Goal: Task Accomplishment & Management: Manage account settings

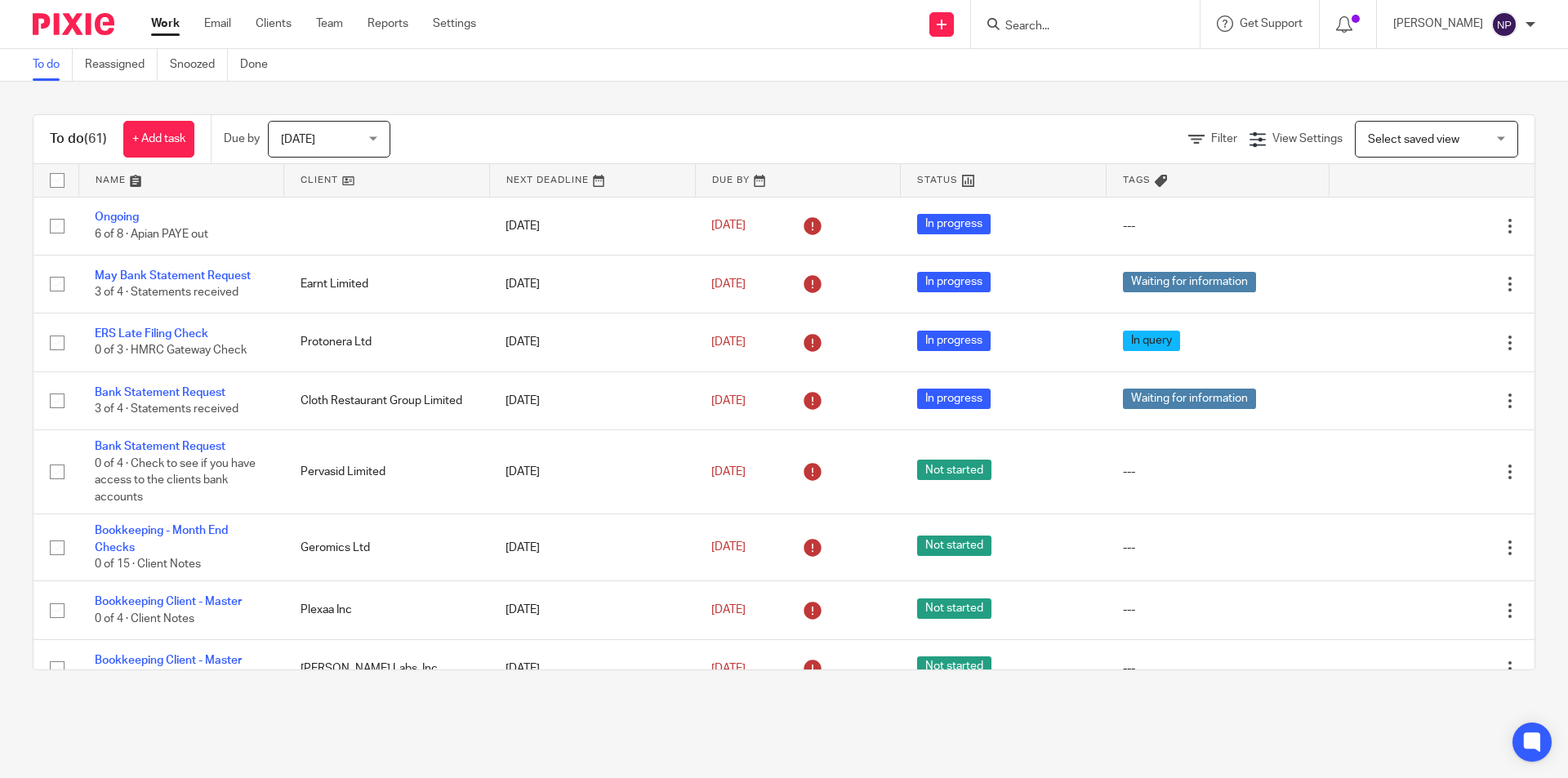
click at [1066, 24] on input "Search" at bounding box center [1077, 27] width 147 height 14
type input "deep"
click button "submit" at bounding box center [0, 0] width 0 height 0
click at [1072, 91] on link at bounding box center [1150, 76] width 300 height 50
click at [1059, 74] on link at bounding box center [1150, 76] width 300 height 50
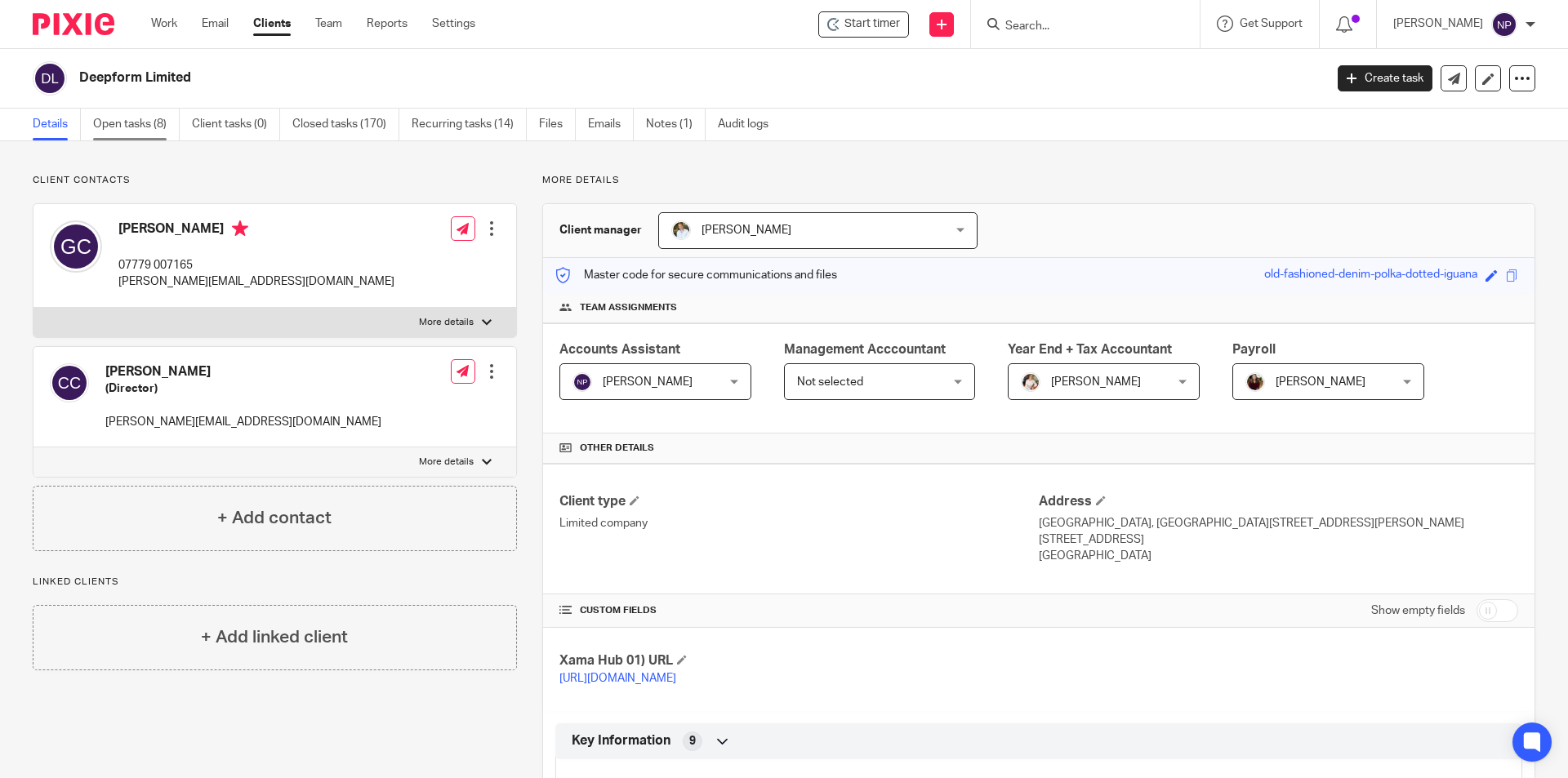
click at [160, 121] on link "Open tasks (8)" at bounding box center [136, 124] width 87 height 31
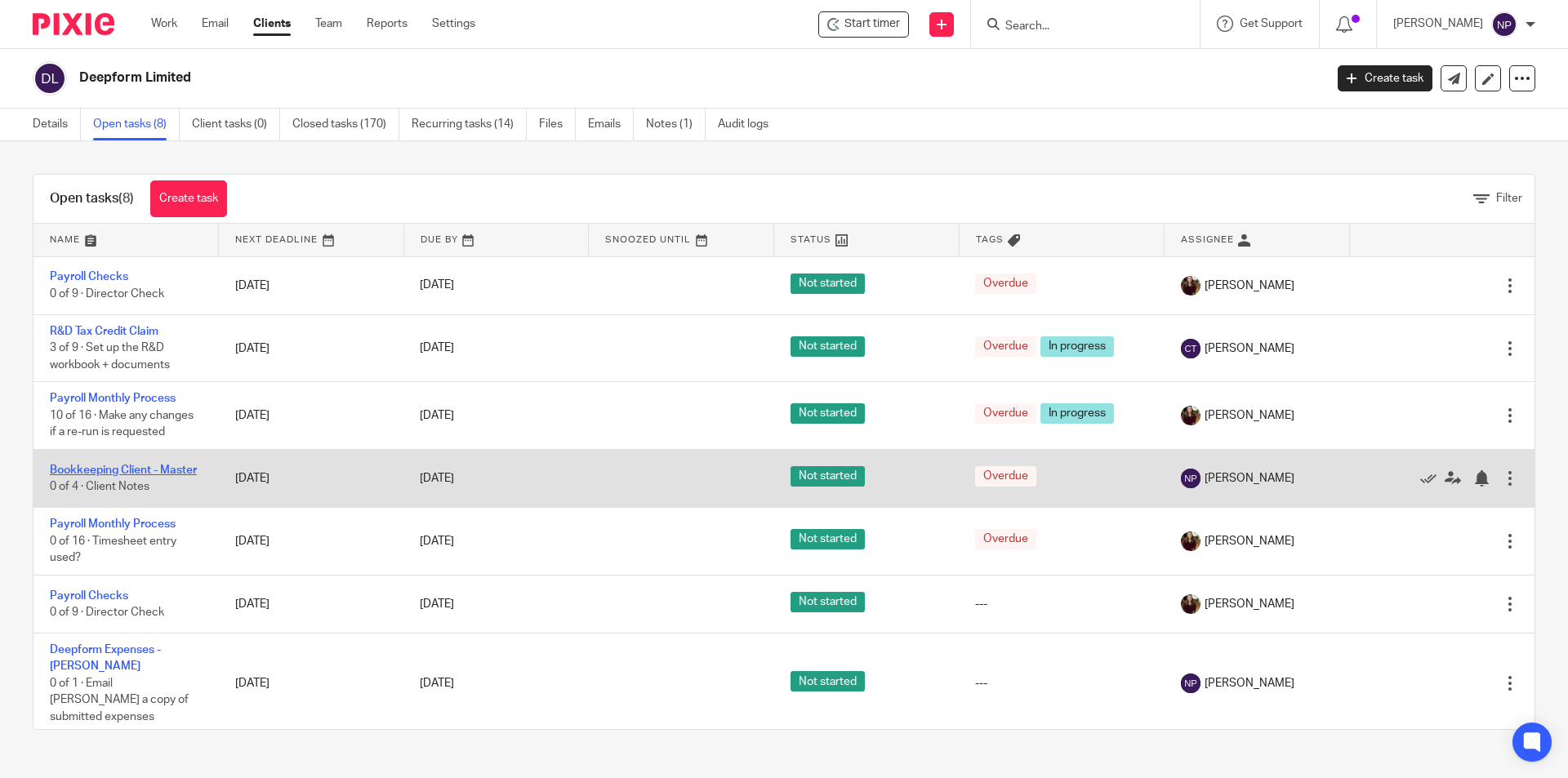
click at [115, 468] on link "Bookkeeping Client - Master" at bounding box center [123, 470] width 147 height 11
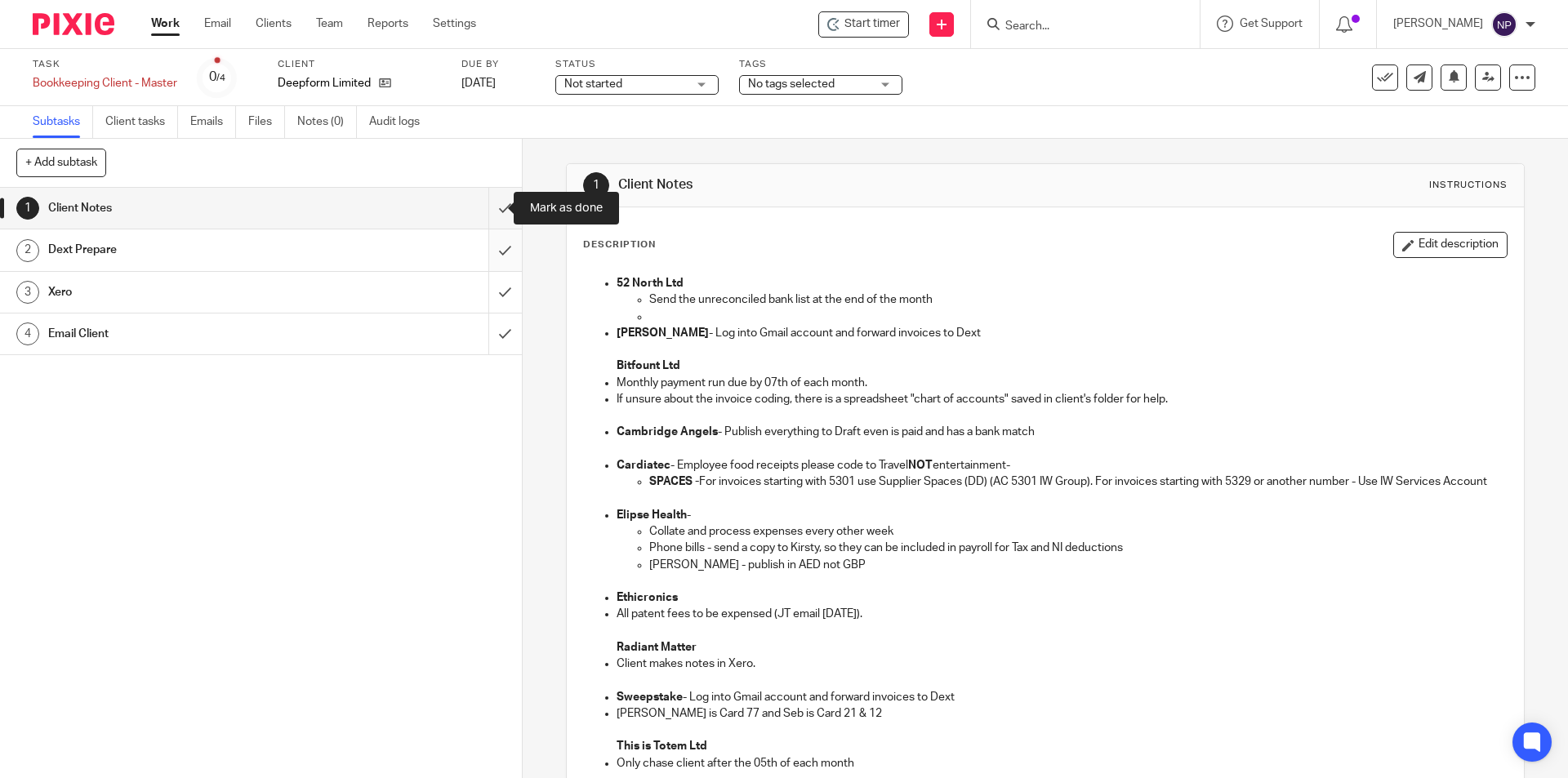
click at [486, 211] on input "submit" at bounding box center [261, 208] width 522 height 41
drag, startPoint x: 486, startPoint y: 243, endPoint x: 483, endPoint y: 281, distance: 38.1
click at [486, 244] on input "submit" at bounding box center [261, 249] width 522 height 41
click at [483, 283] on input "submit" at bounding box center [261, 292] width 522 height 41
click at [485, 328] on input "submit" at bounding box center [261, 333] width 522 height 41
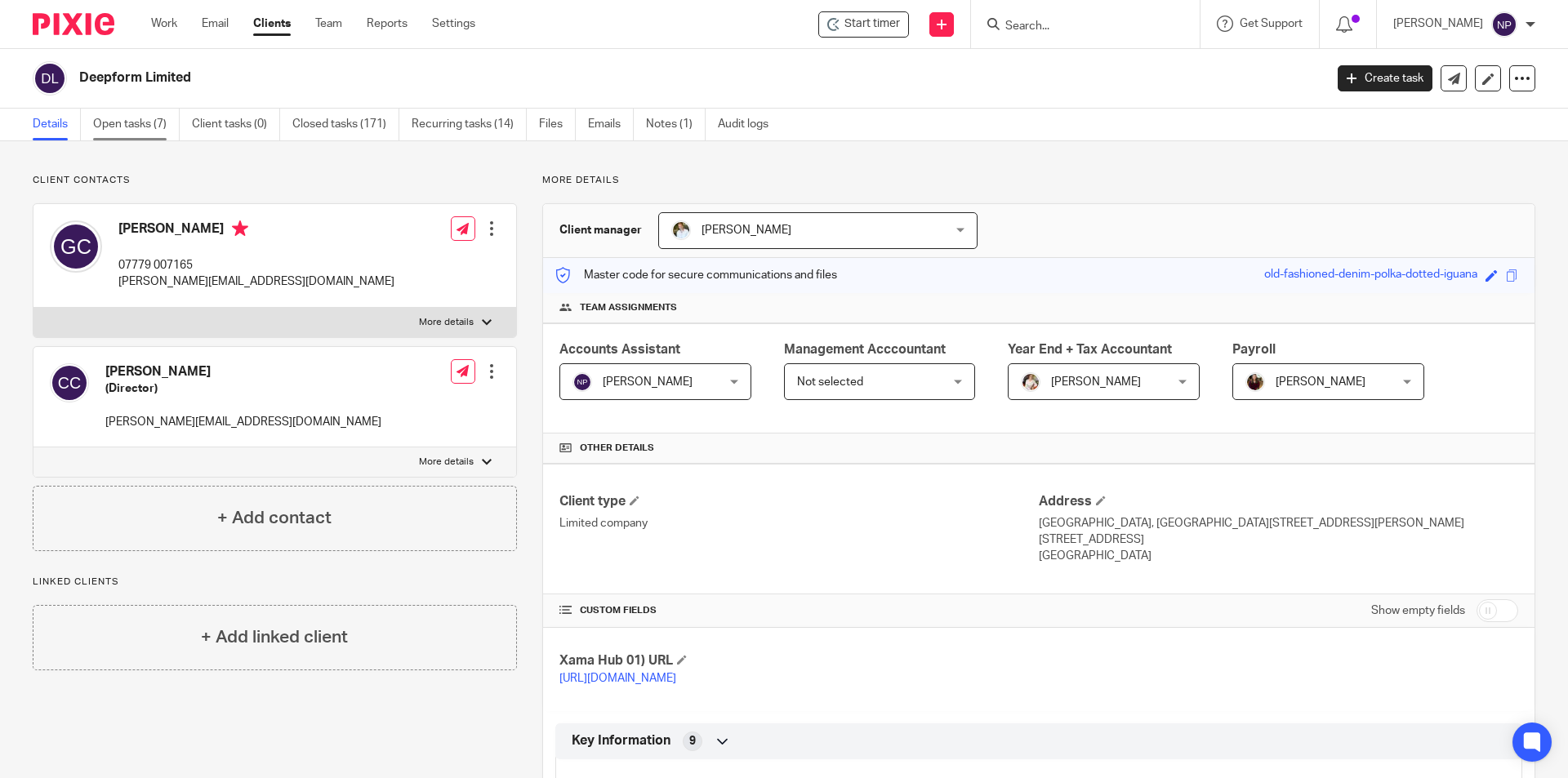
click at [154, 133] on link "Open tasks (7)" at bounding box center [136, 124] width 87 height 31
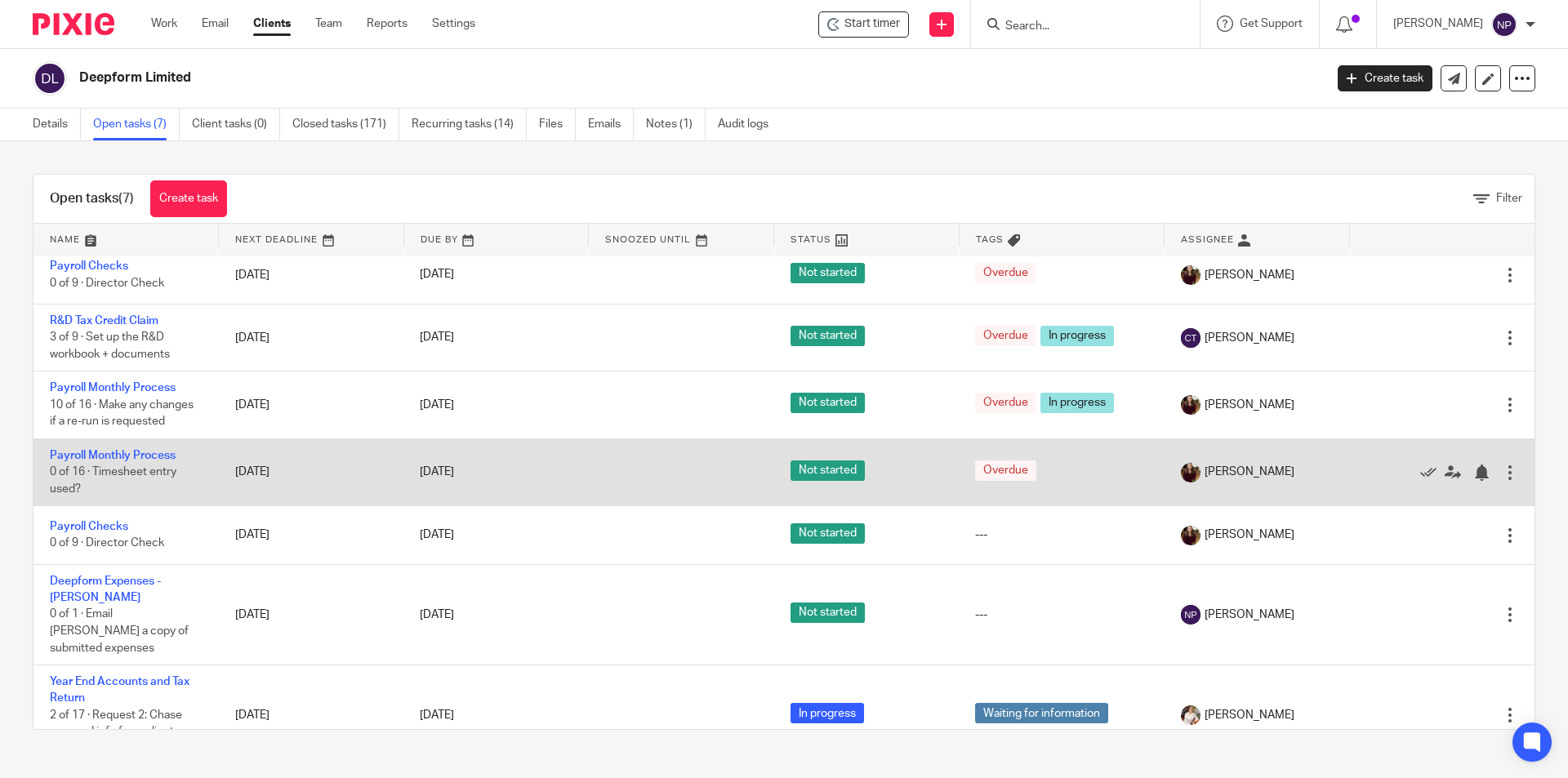
scroll to position [14, 0]
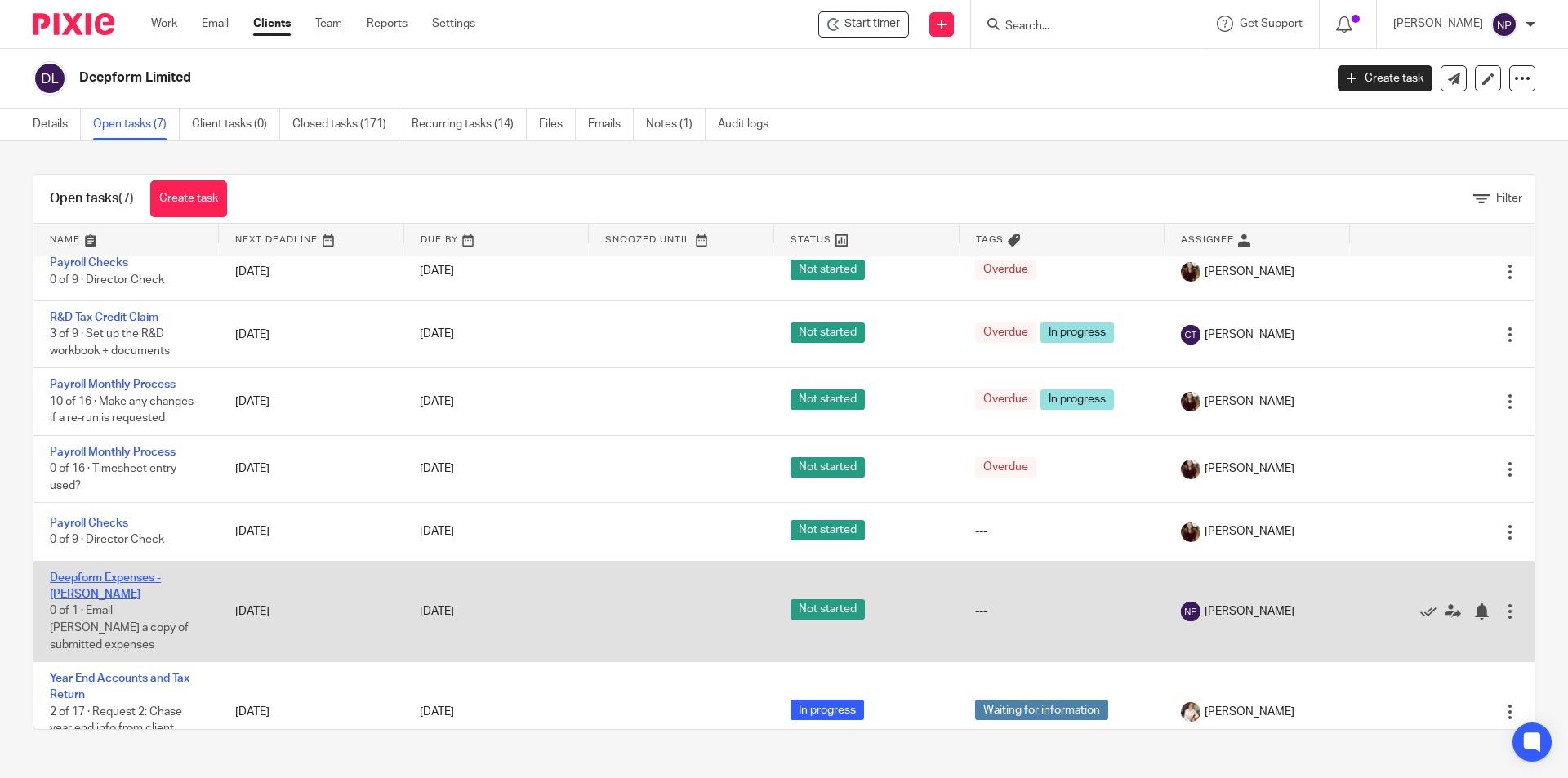
click at [157, 577] on link "Deepform Expenses - [PERSON_NAME]" at bounding box center [105, 586] width 111 height 28
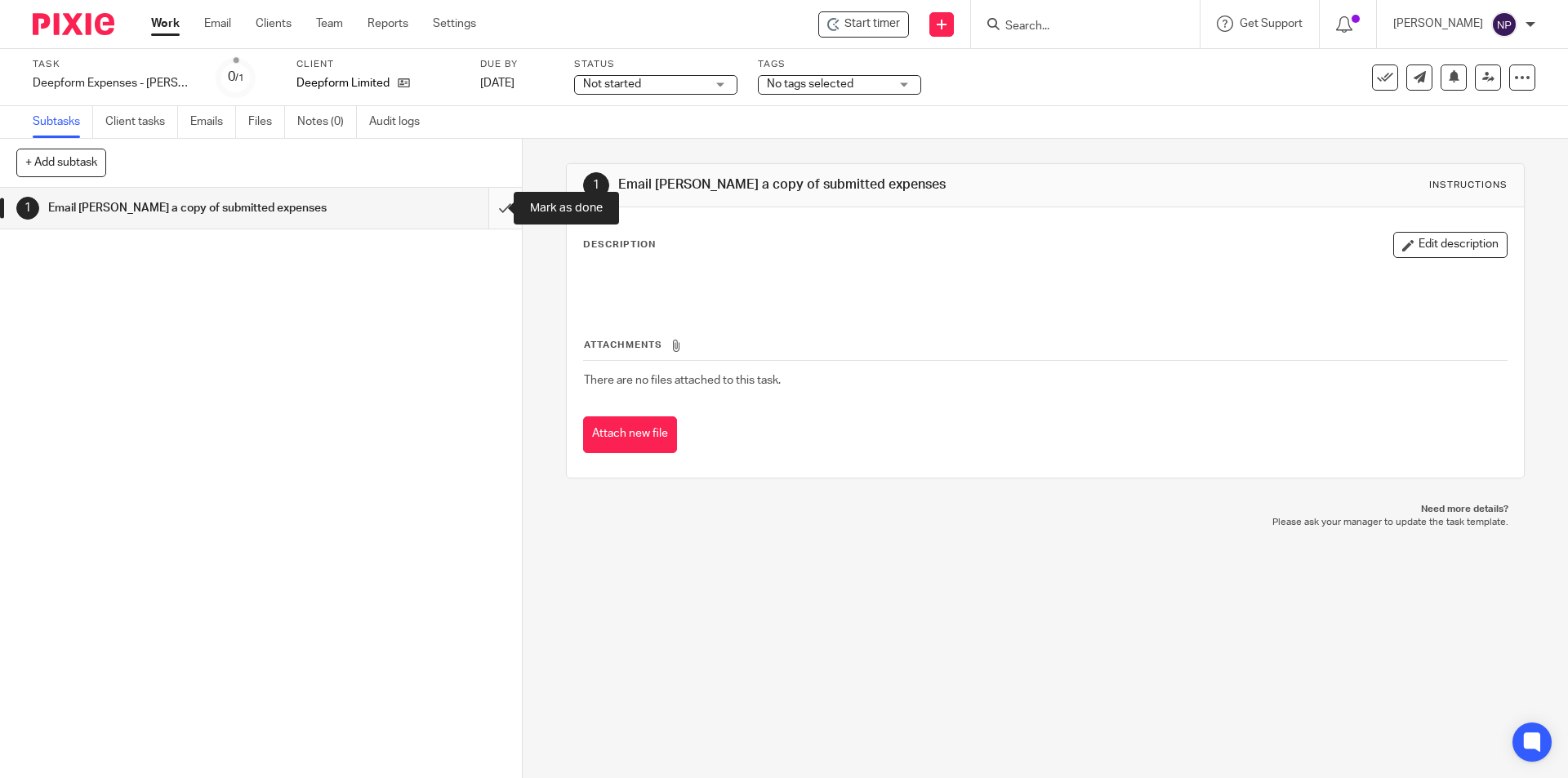
click at [495, 209] on input "submit" at bounding box center [261, 208] width 522 height 41
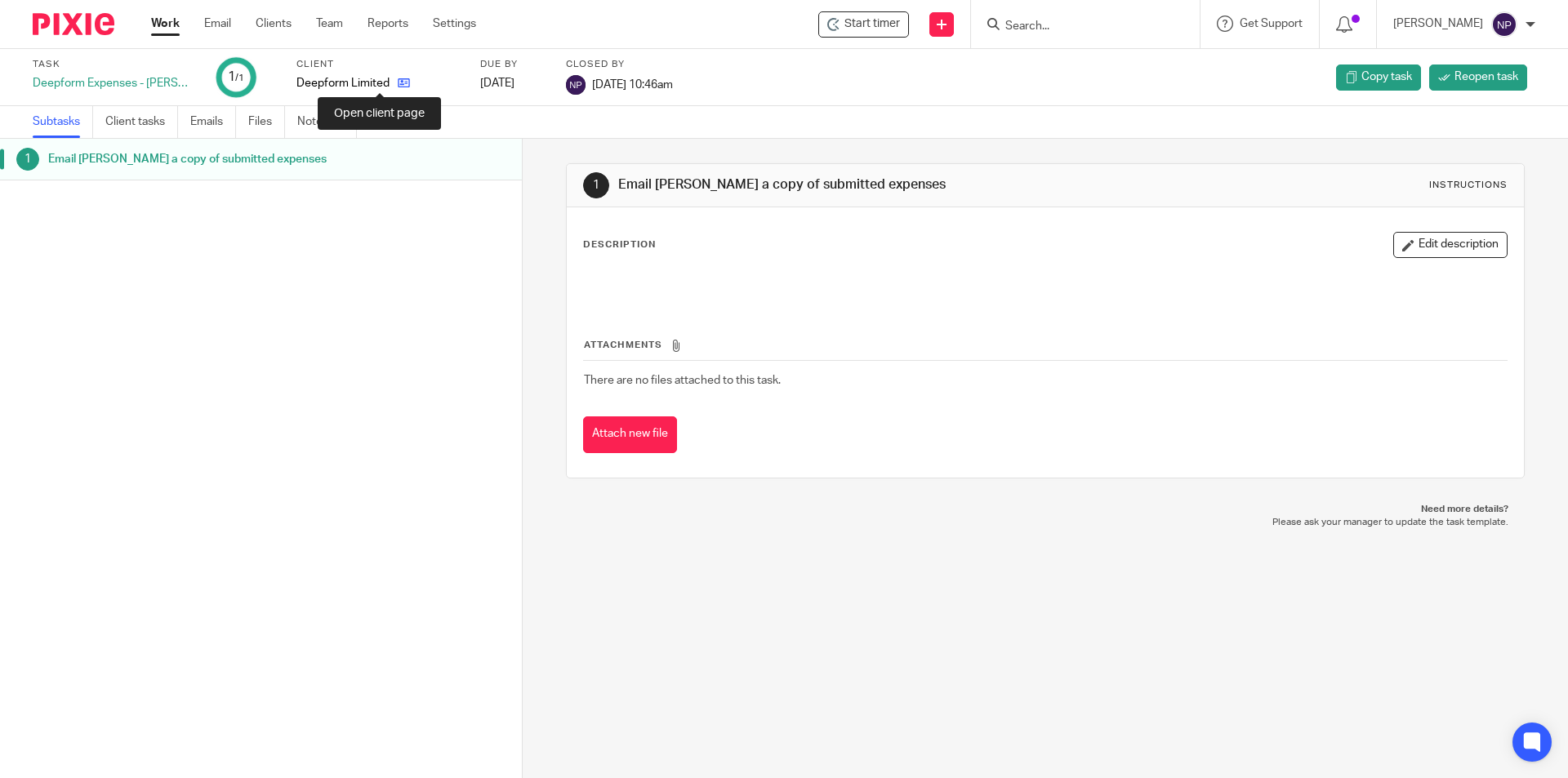
click at [398, 80] on icon at bounding box center [404, 83] width 12 height 12
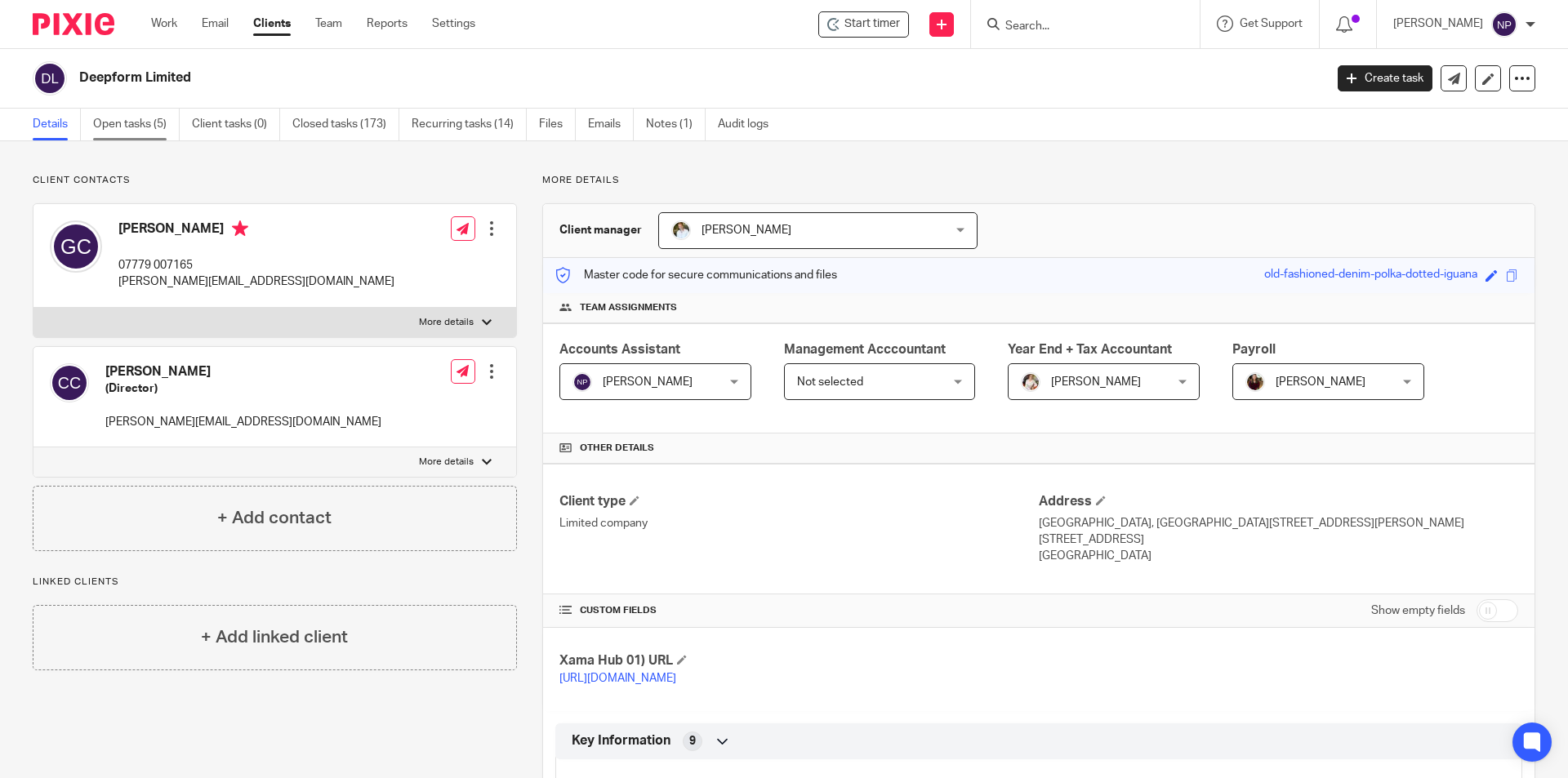
click at [148, 121] on link "Open tasks (5)" at bounding box center [136, 124] width 87 height 31
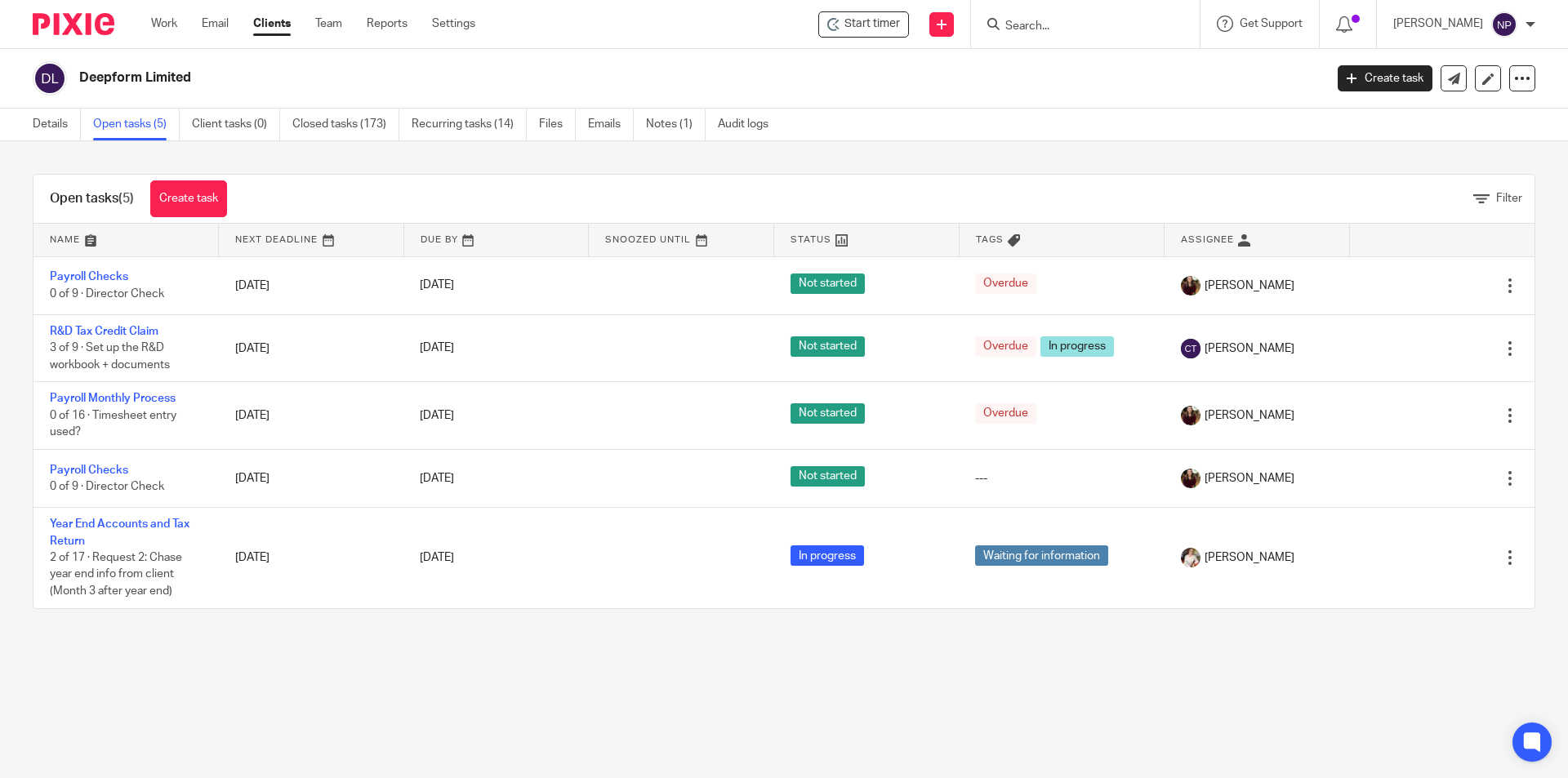
click at [1078, 26] on input "Search" at bounding box center [1077, 27] width 147 height 14
click at [1097, 27] on input "Search" at bounding box center [1077, 27] width 147 height 14
click at [1046, 25] on input "Search" at bounding box center [1077, 27] width 147 height 14
click at [1039, 30] on input "Search" at bounding box center [1077, 27] width 147 height 14
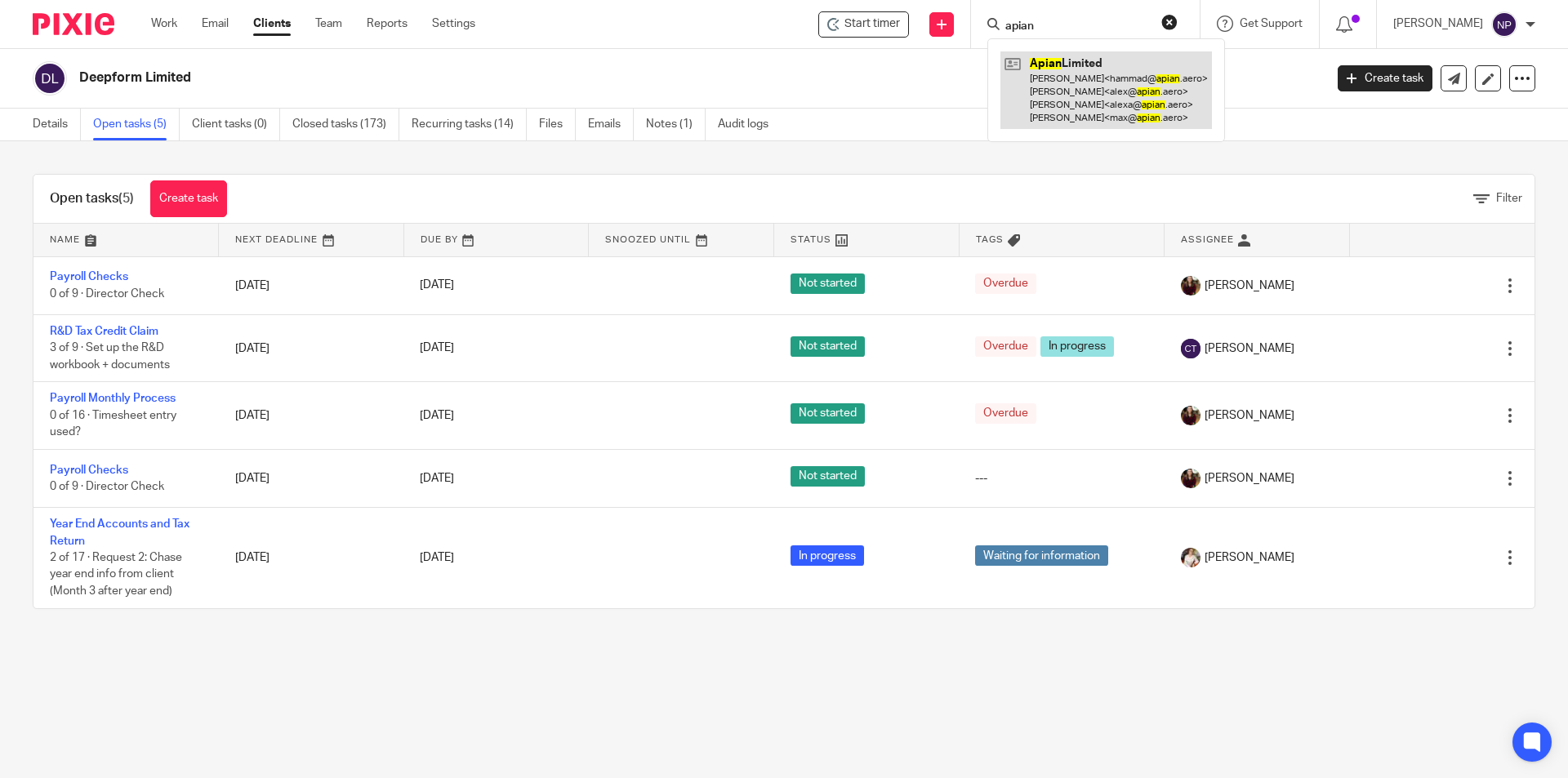
type input "apian"
click at [1068, 54] on link at bounding box center [1106, 90] width 211 height 77
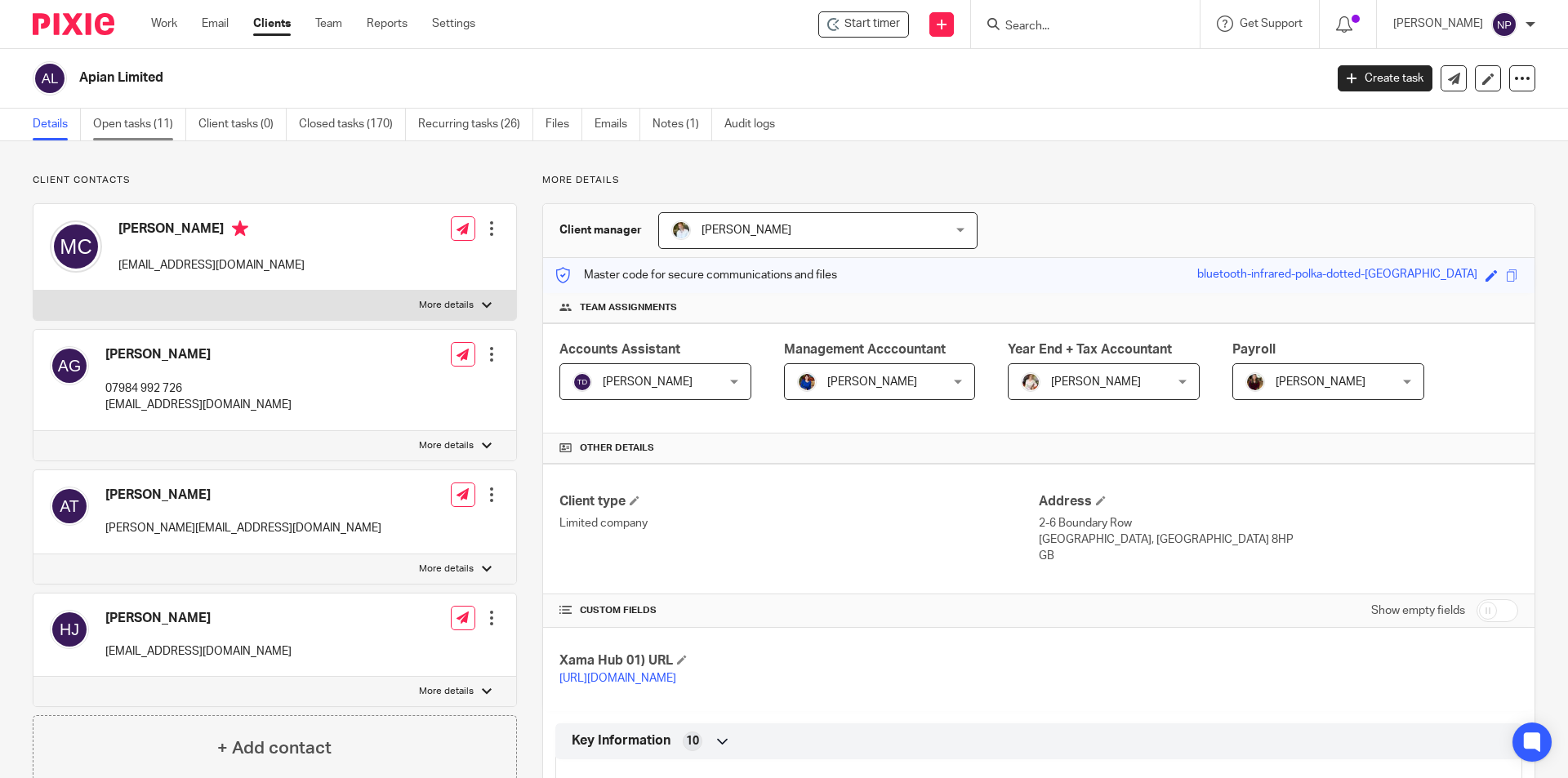
click at [175, 129] on link "Open tasks (11)" at bounding box center [140, 124] width 93 height 31
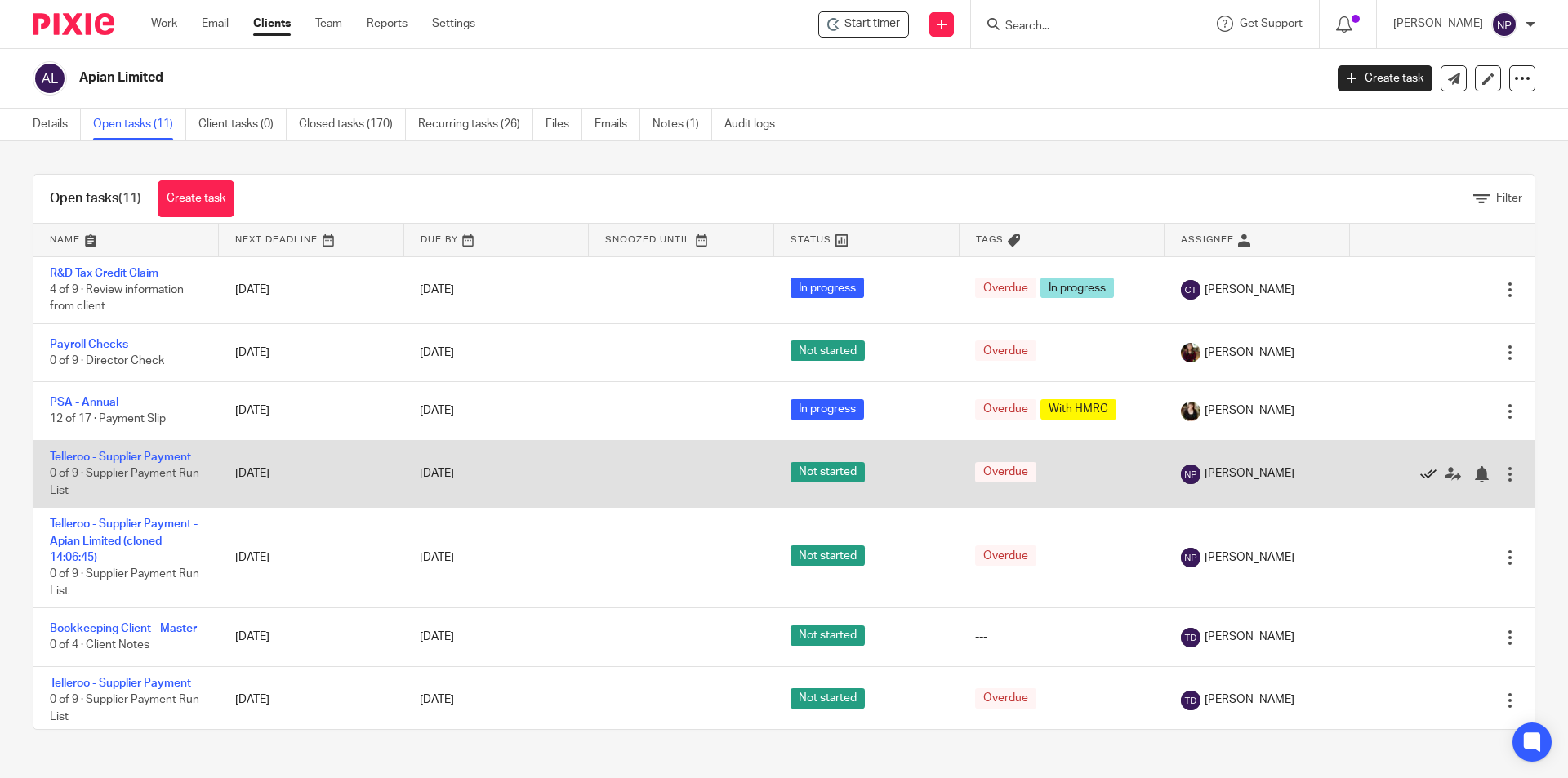
click at [1419, 471] on icon at bounding box center [1427, 474] width 16 height 16
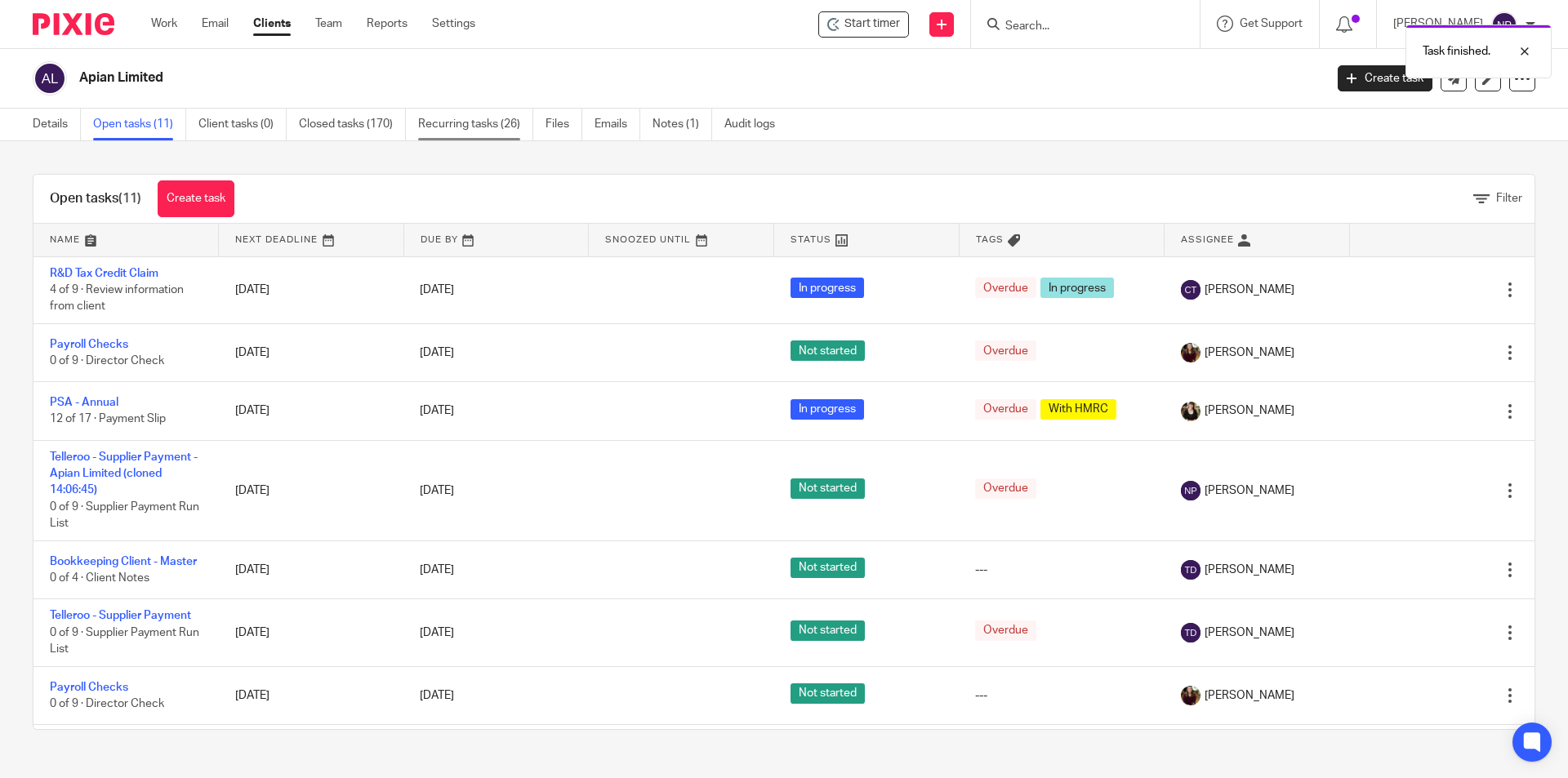
click at [498, 126] on link "Recurring tasks (26)" at bounding box center [475, 124] width 115 height 31
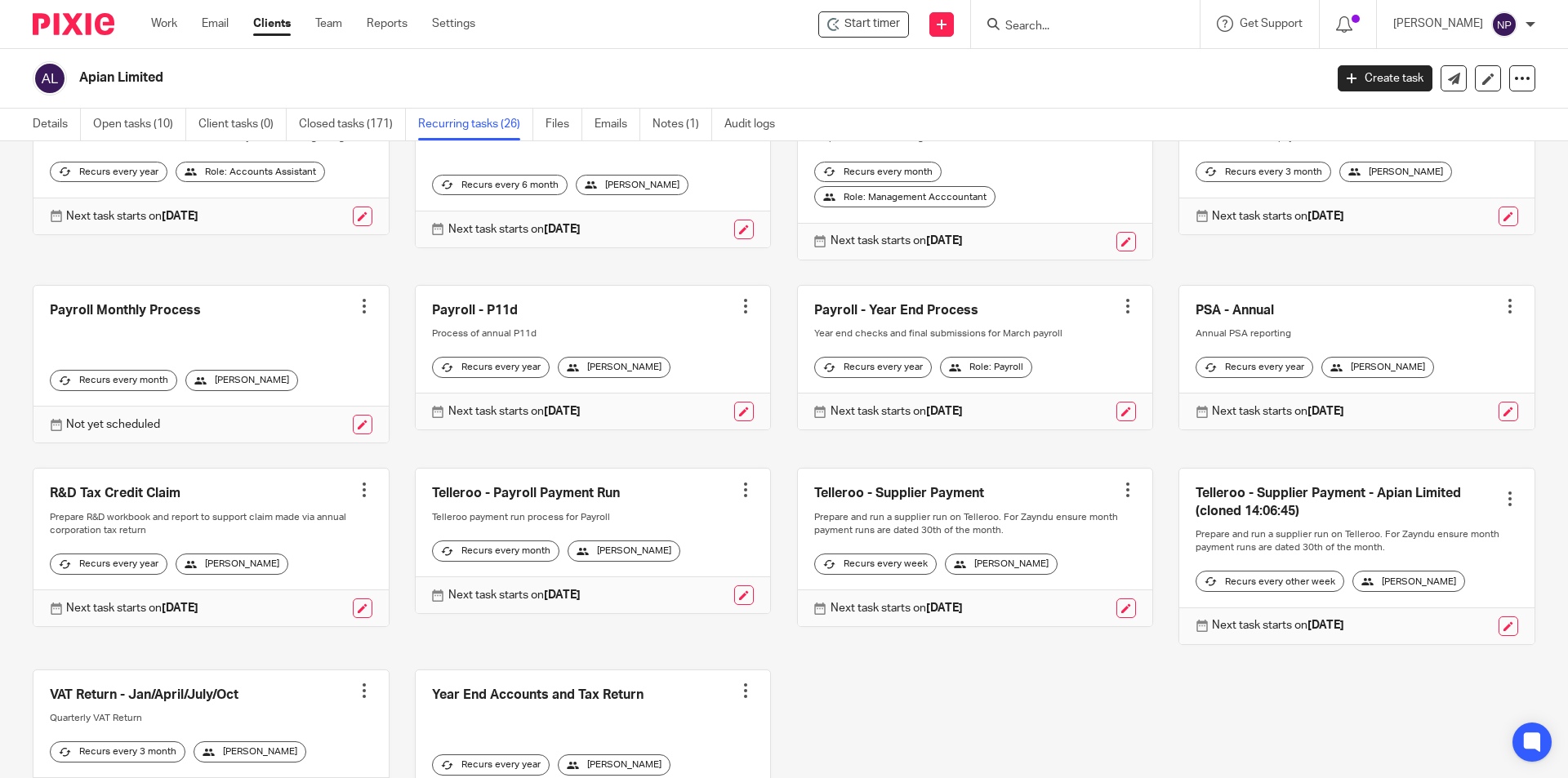
scroll to position [735, 0]
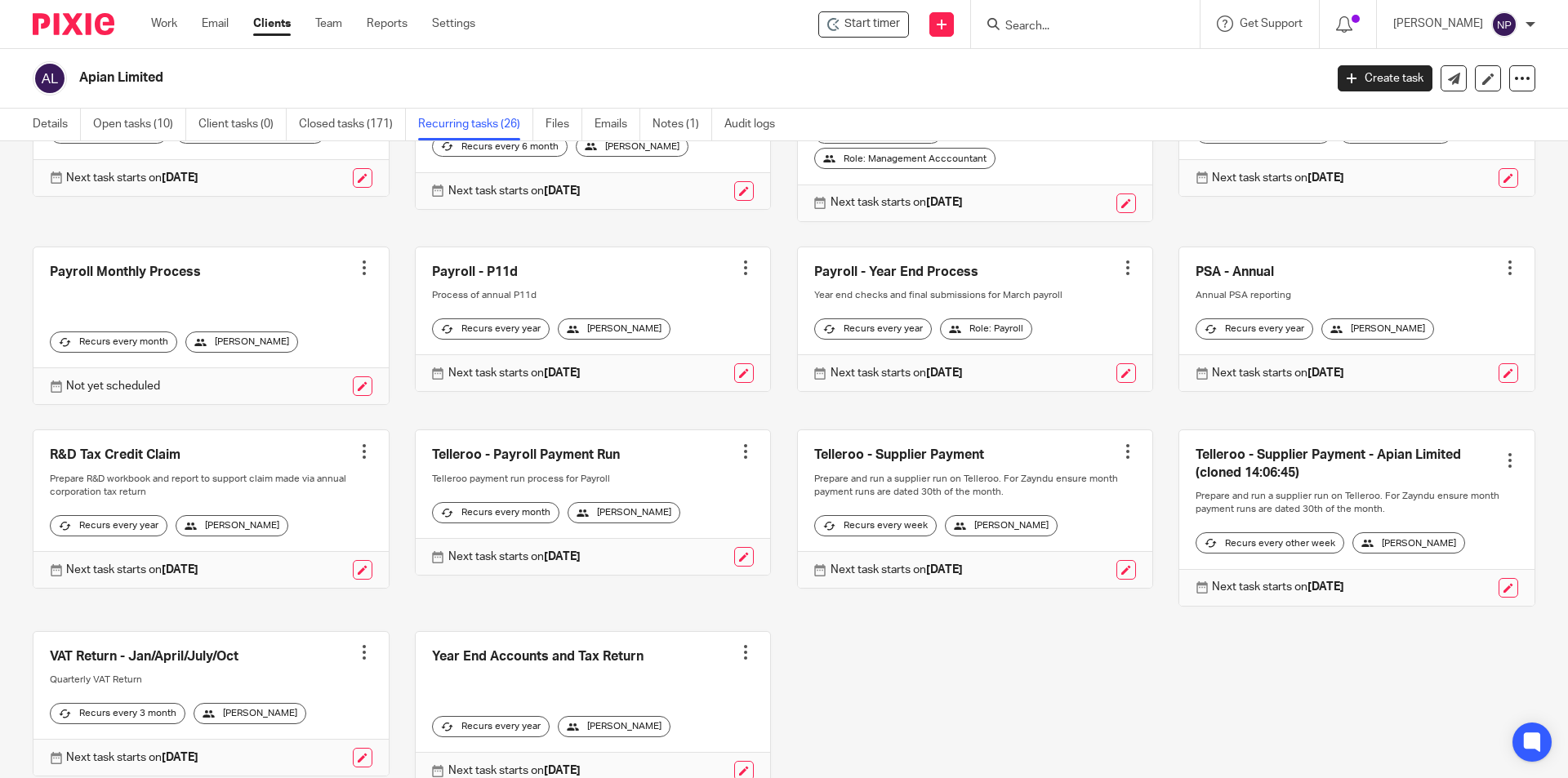
click at [1501, 469] on div at bounding box center [1509, 460] width 16 height 16
click at [1428, 593] on span "Cancel schedule" at bounding box center [1425, 590] width 86 height 11
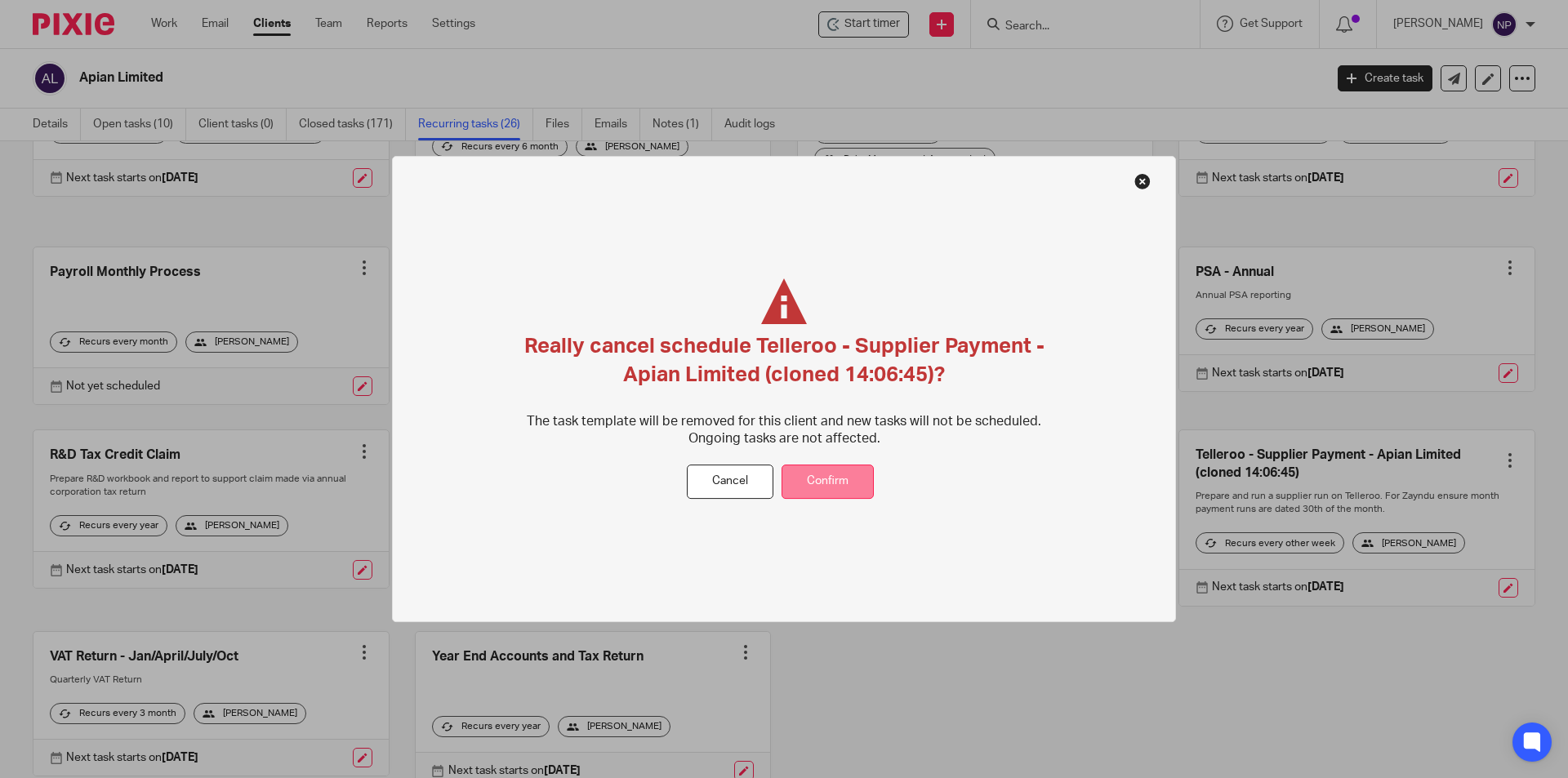
click at [844, 490] on button "Confirm" at bounding box center [827, 482] width 92 height 35
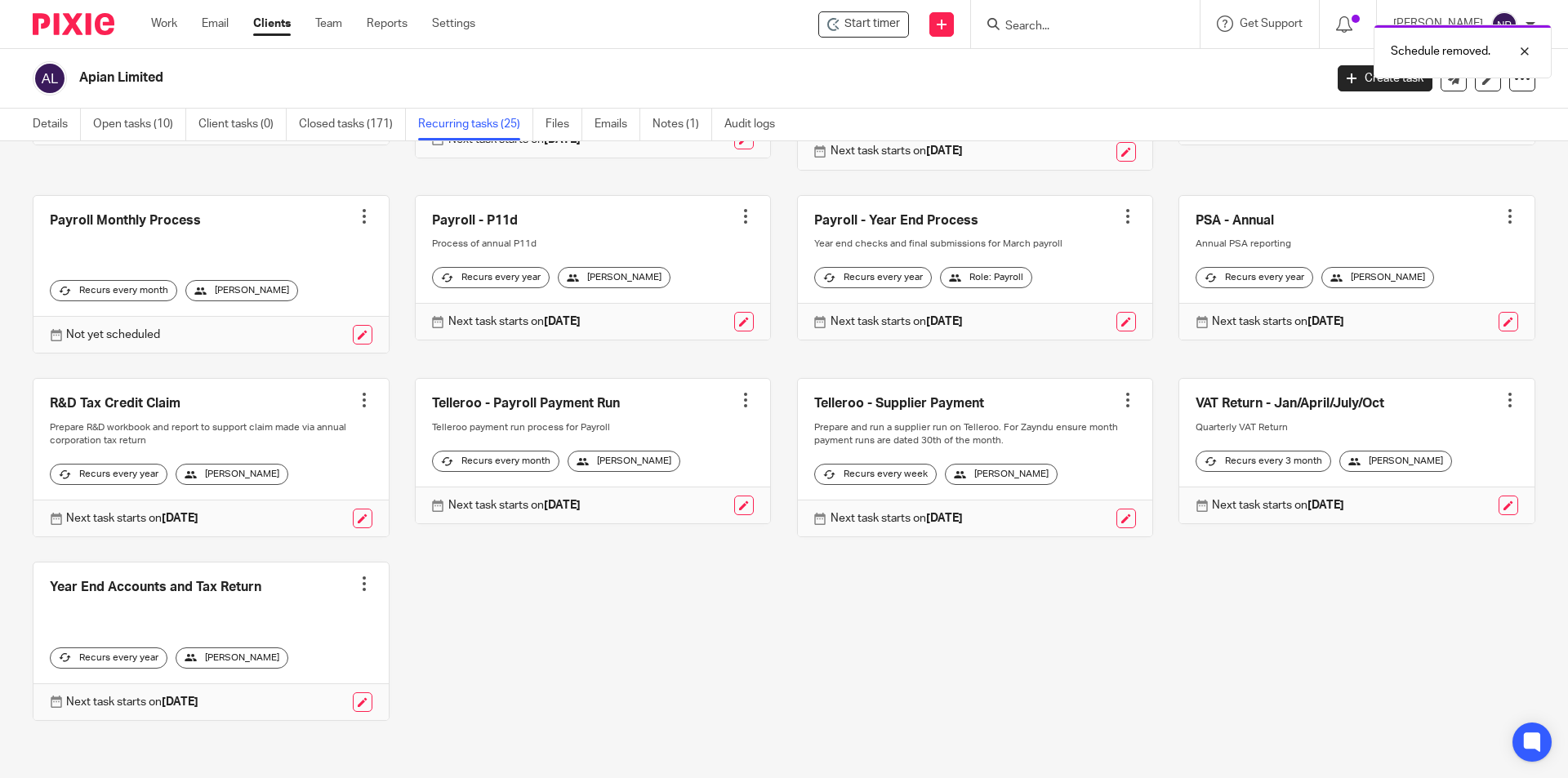
scroll to position [817, 0]
click at [1120, 392] on div at bounding box center [1127, 400] width 16 height 16
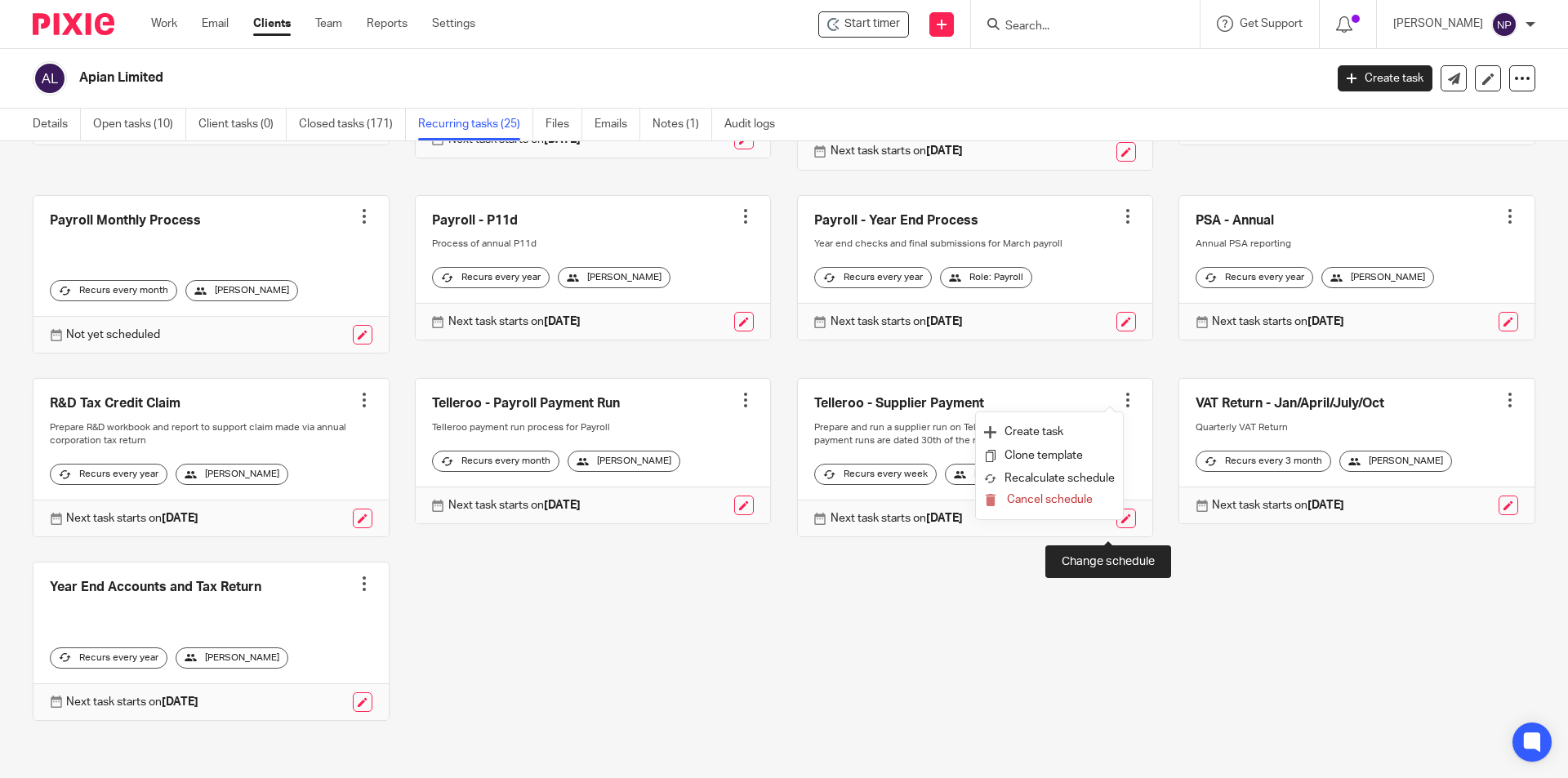
click at [1116, 529] on link at bounding box center [1125, 518] width 20 height 20
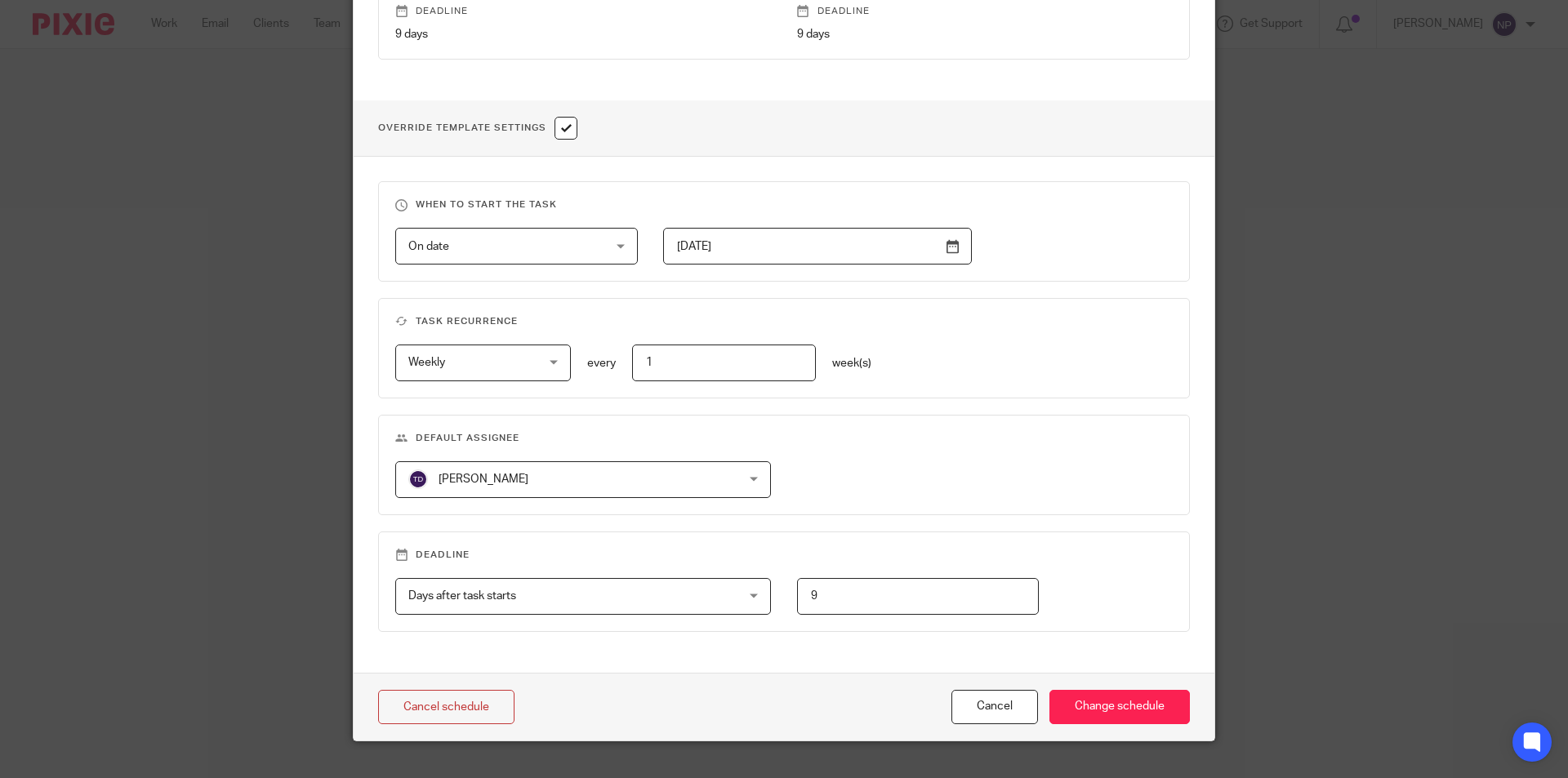
scroll to position [545, 0]
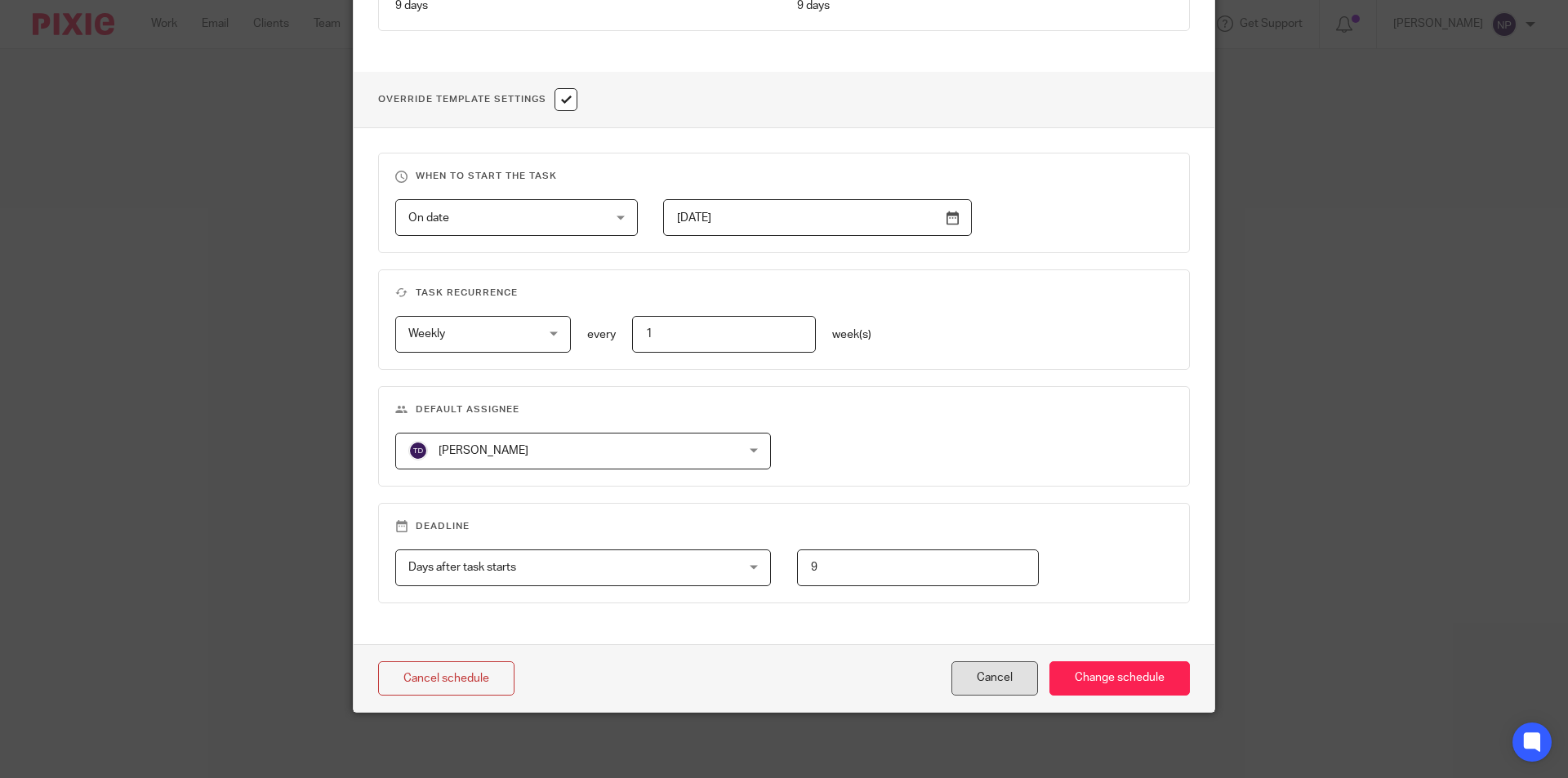
click at [967, 668] on button "Cancel" at bounding box center [994, 679] width 87 height 35
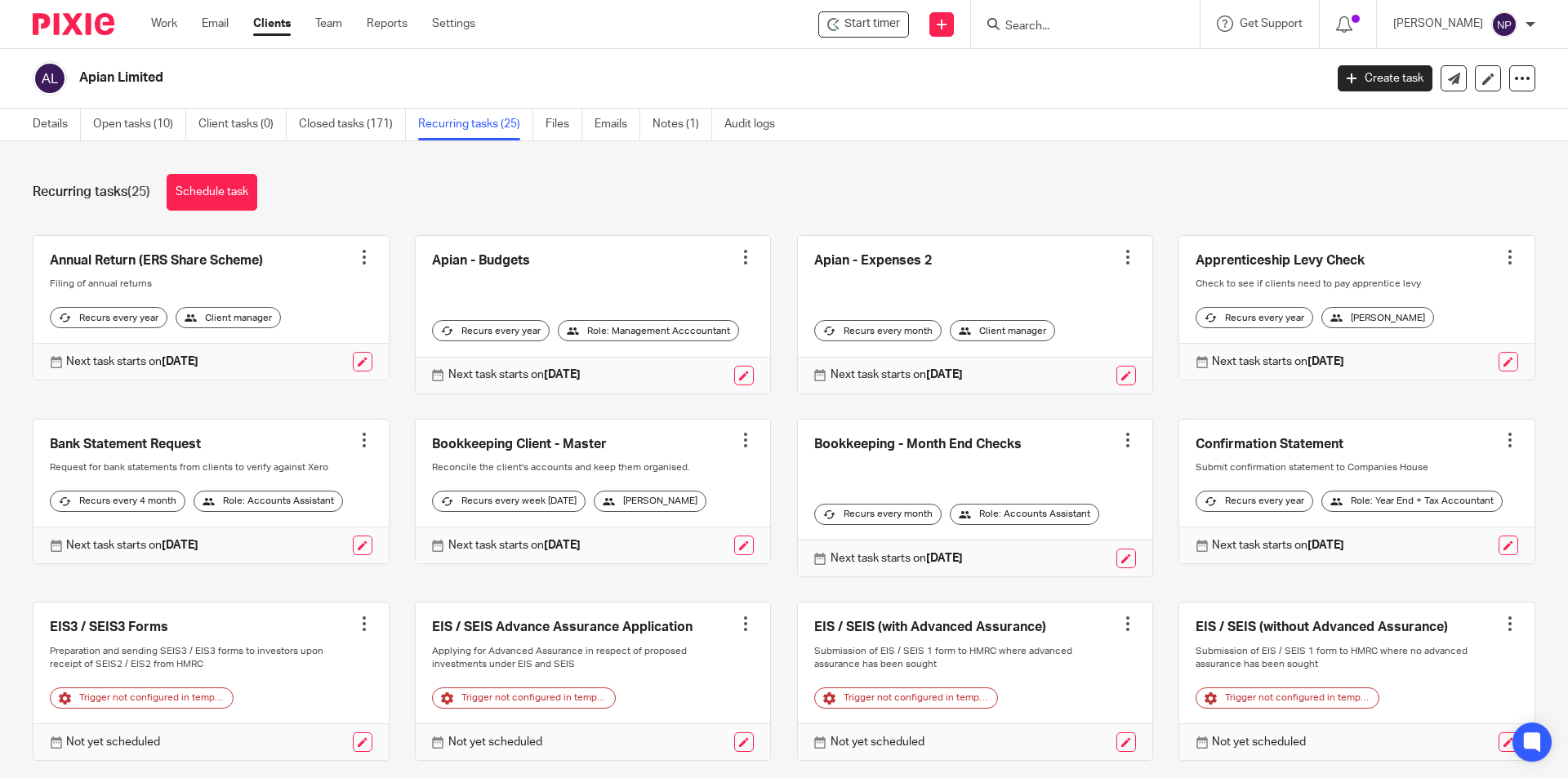
click at [139, 82] on h2 "Apian Limited" at bounding box center [572, 78] width 987 height 17
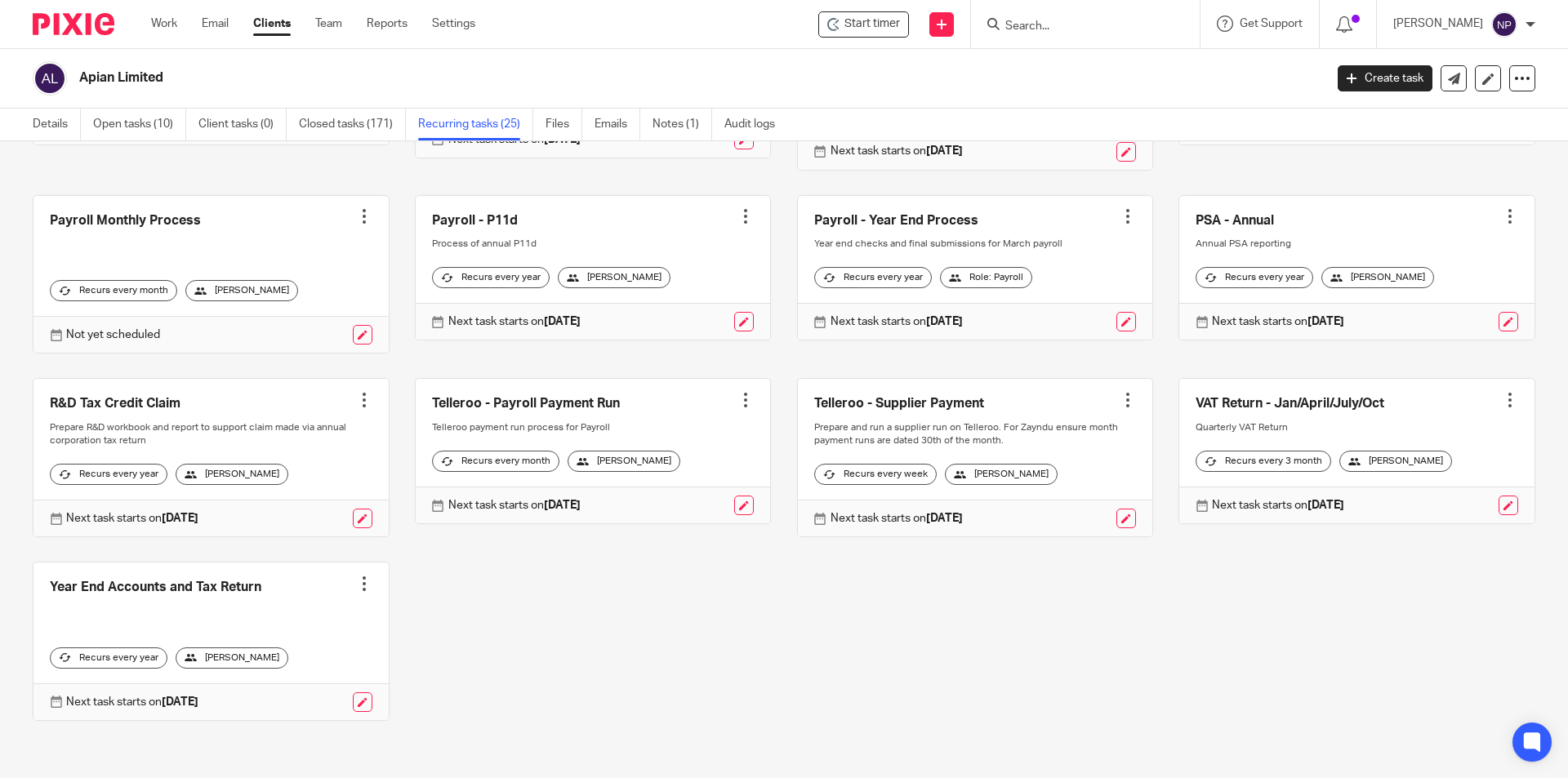
scroll to position [817, 0]
click at [129, 114] on link "Open tasks (10)" at bounding box center [140, 124] width 93 height 31
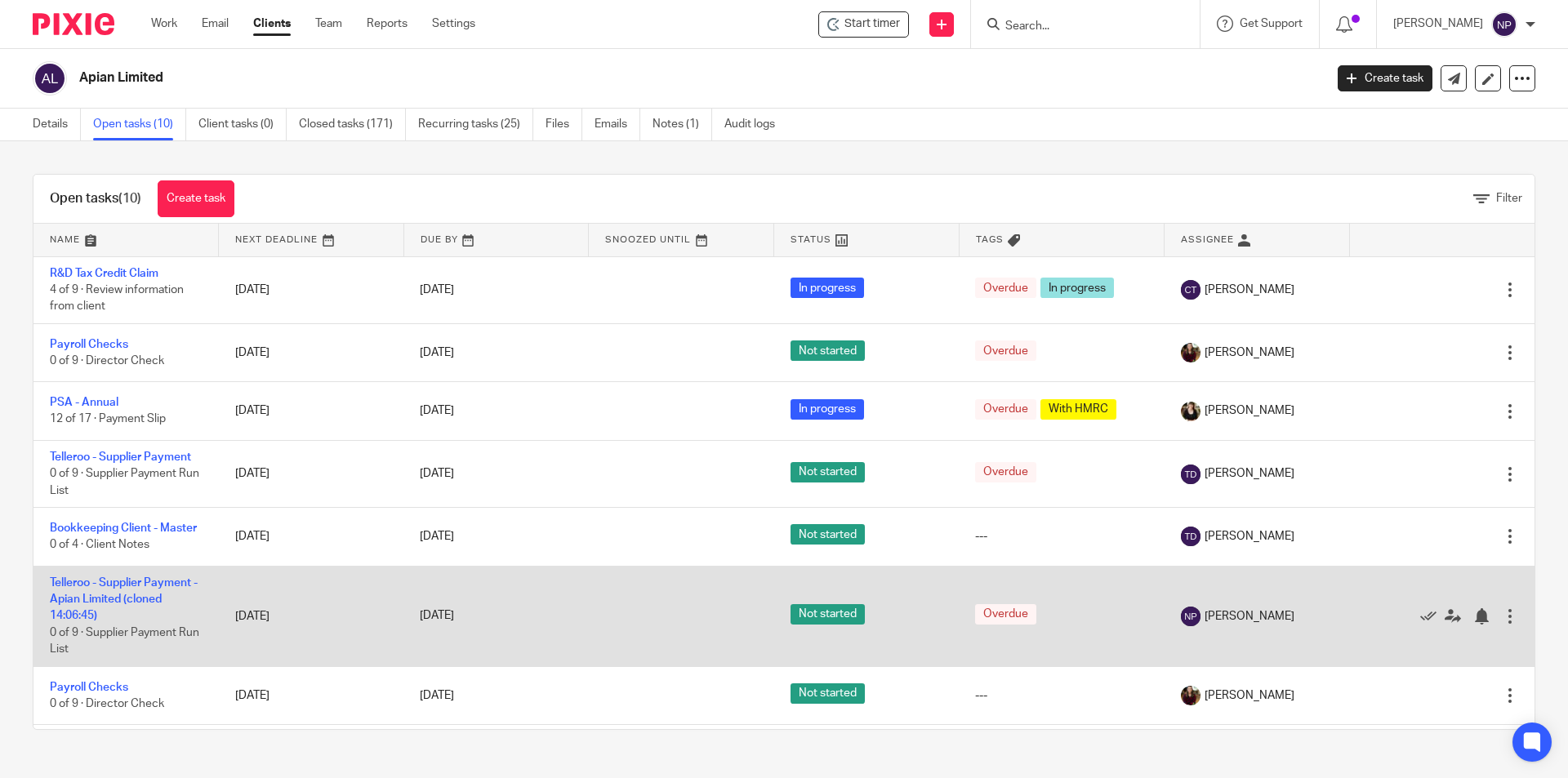
click at [1501, 625] on div at bounding box center [1509, 616] width 16 height 16
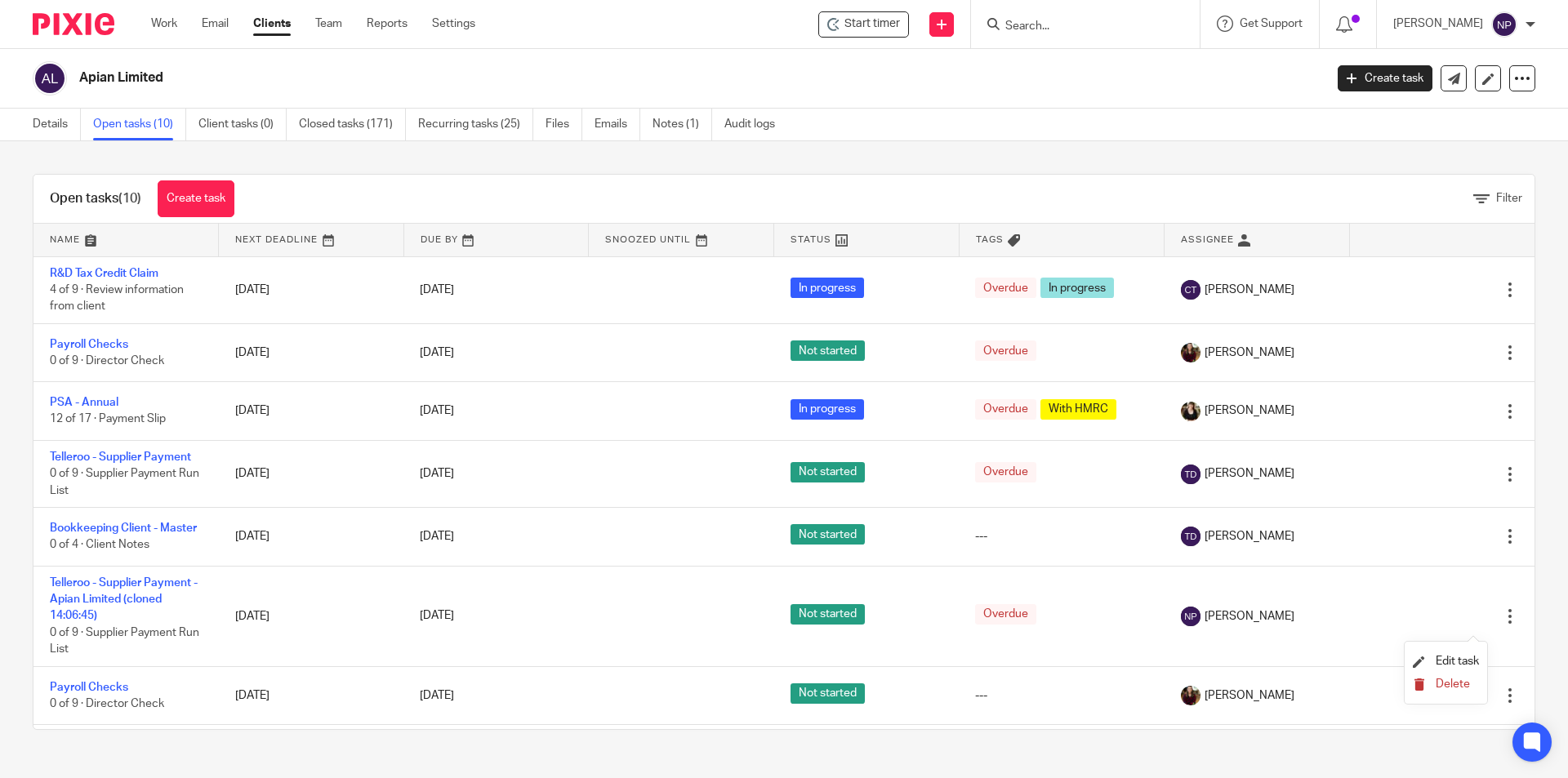
click at [1438, 691] on button "Delete" at bounding box center [1445, 686] width 66 height 13
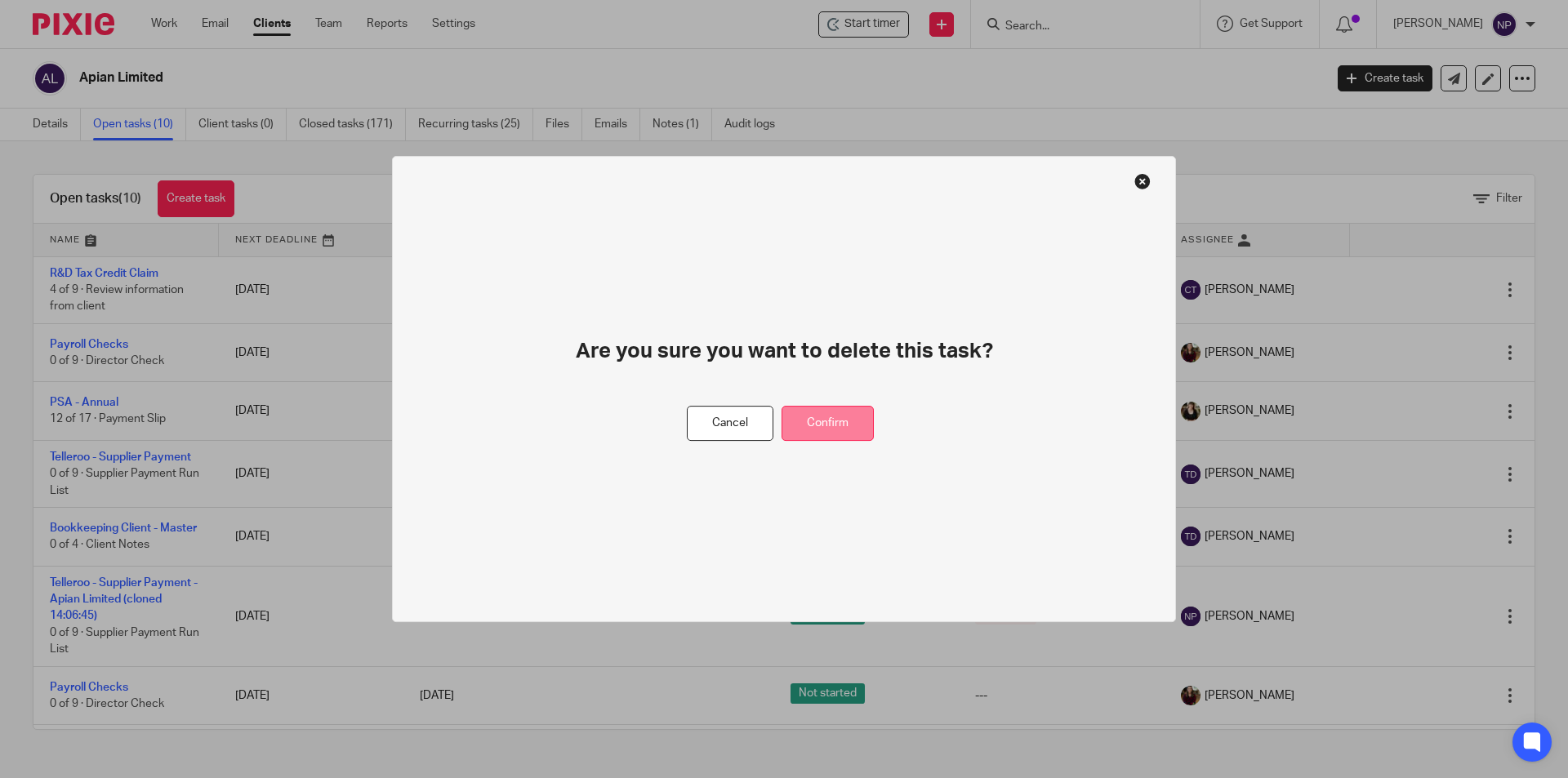
click at [842, 423] on button "Confirm" at bounding box center [827, 423] width 92 height 35
